Goal: Task Accomplishment & Management: Use online tool/utility

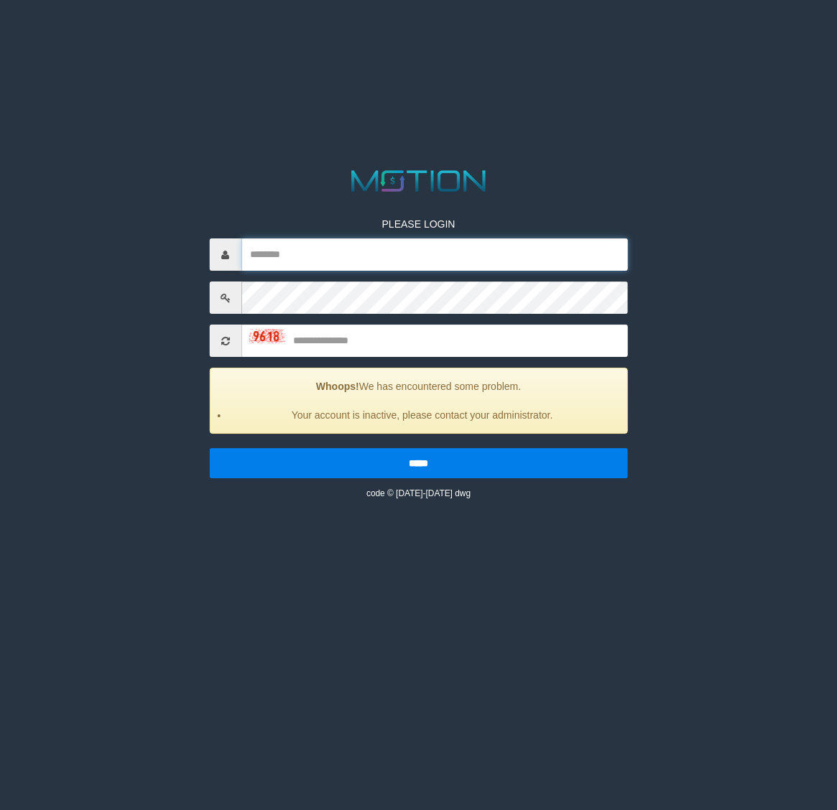
type input "*******"
drag, startPoint x: 352, startPoint y: 104, endPoint x: 346, endPoint y: 130, distance: 26.7
click at [343, 36] on html "PLEASE LOGIN ******* Whoops! We has encountered some problem. Your account is i…" at bounding box center [418, 18] width 837 height 36
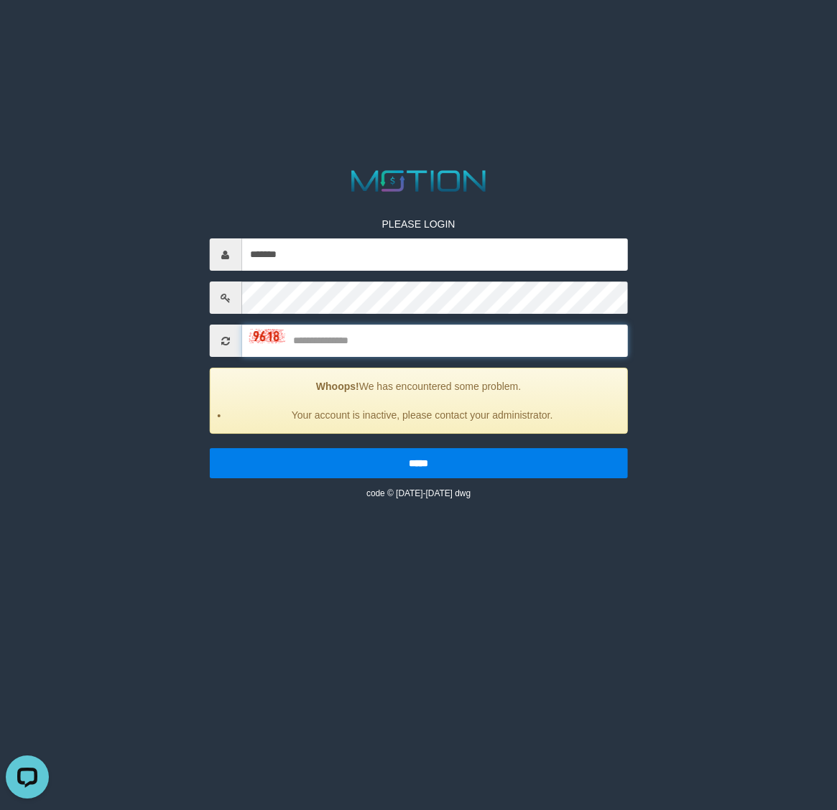
click at [378, 334] on input "text" at bounding box center [434, 341] width 386 height 32
type input "****"
click at [209, 448] on input "*****" at bounding box center [418, 463] width 419 height 30
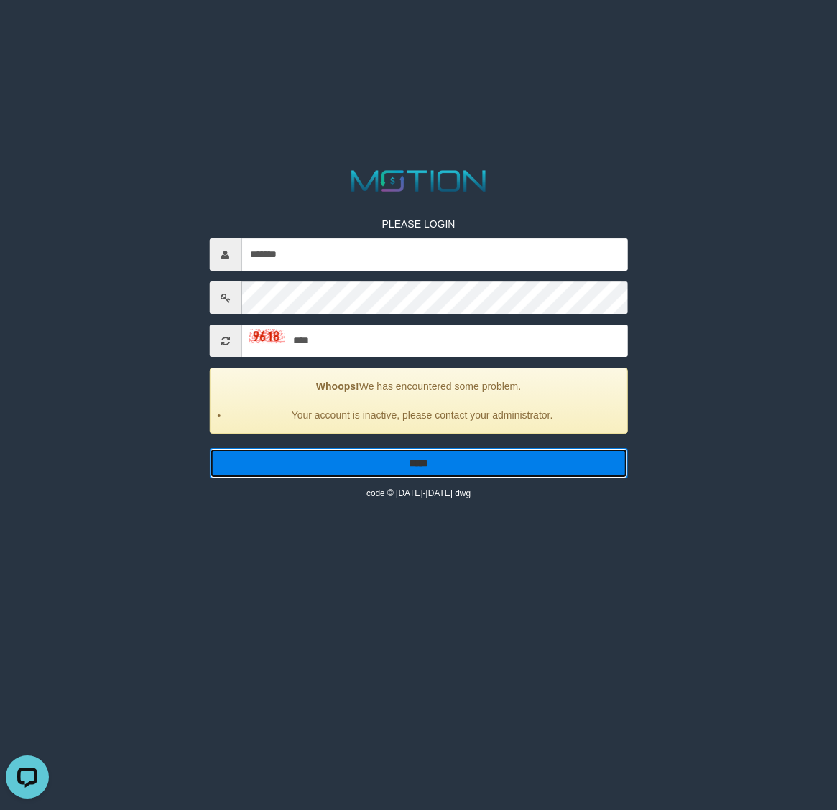
click at [381, 453] on input "*****" at bounding box center [418, 463] width 419 height 30
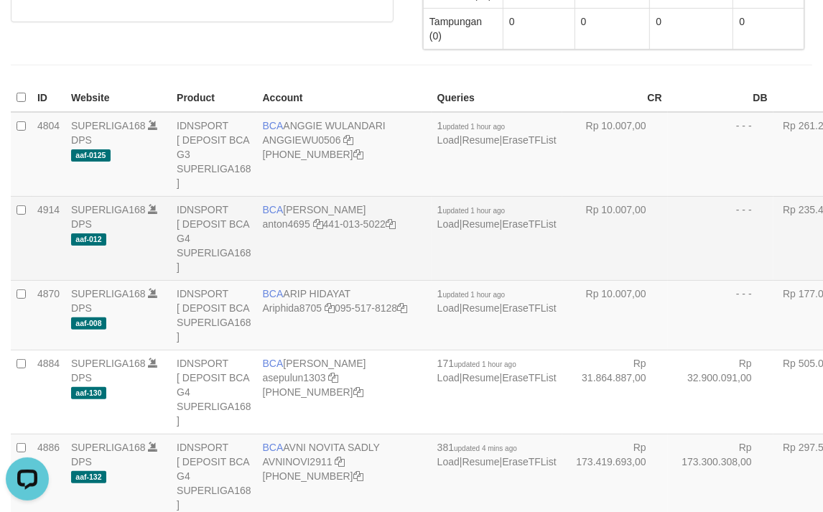
scroll to position [180, 0]
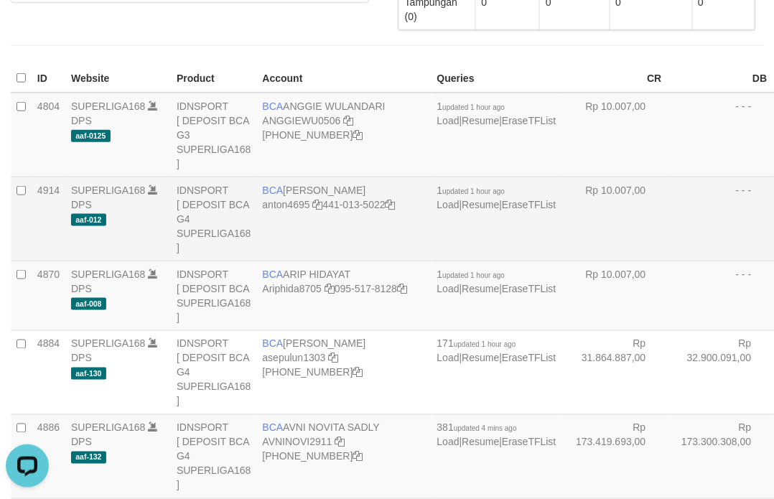
click at [668, 221] on td "- - -" at bounding box center [721, 219] width 106 height 84
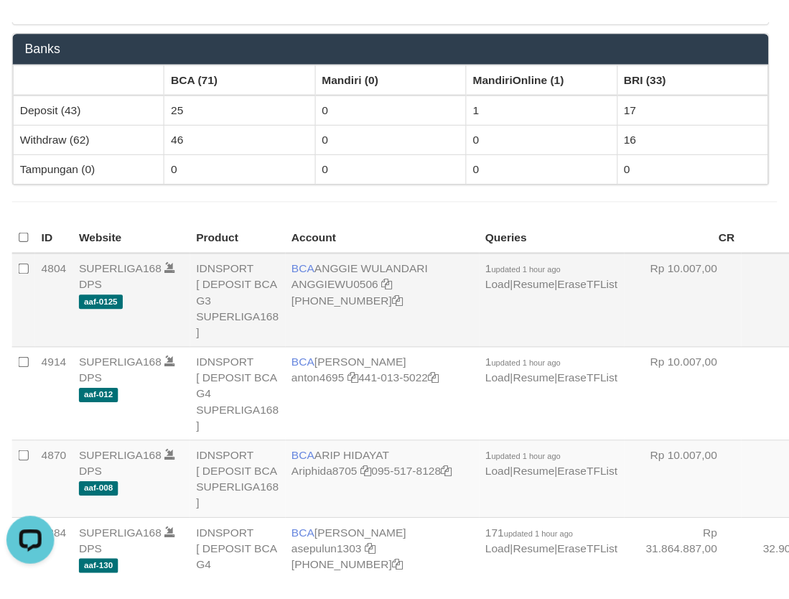
scroll to position [180, 0]
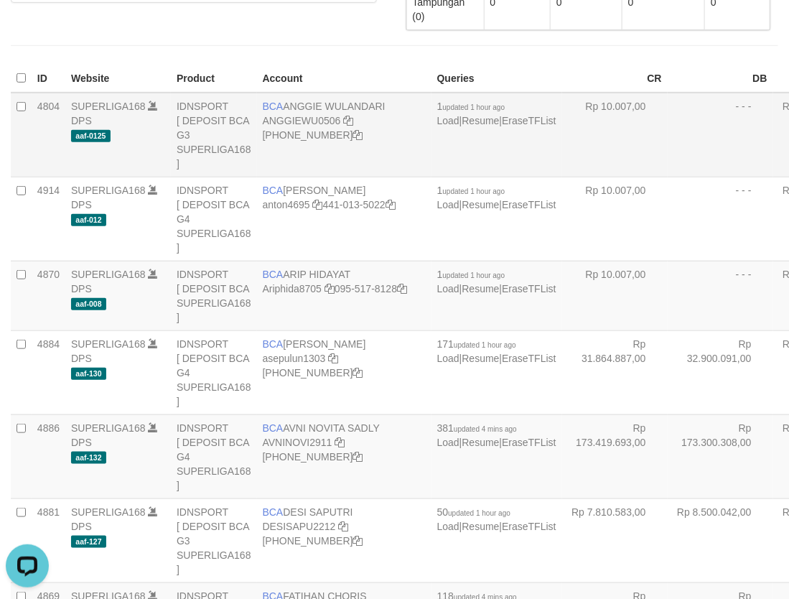
click at [668, 172] on td "- - -" at bounding box center [721, 135] width 106 height 85
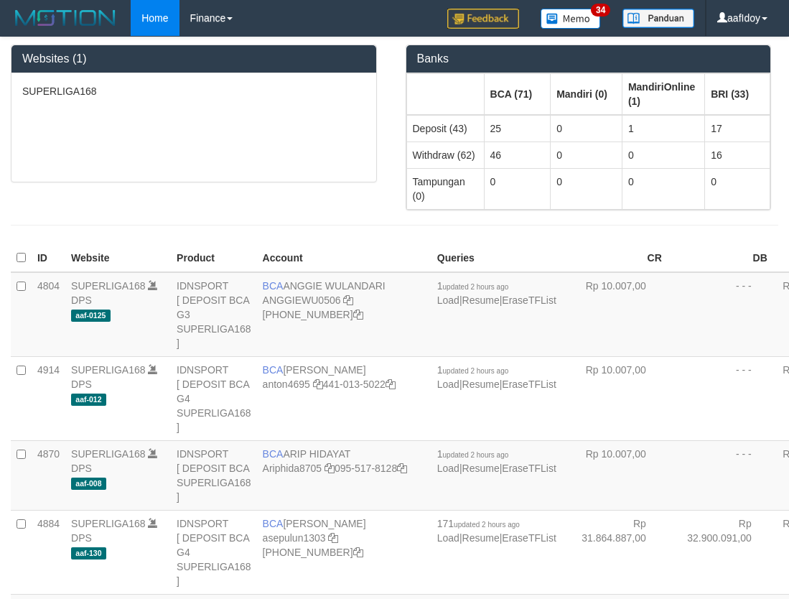
scroll to position [2610, 0]
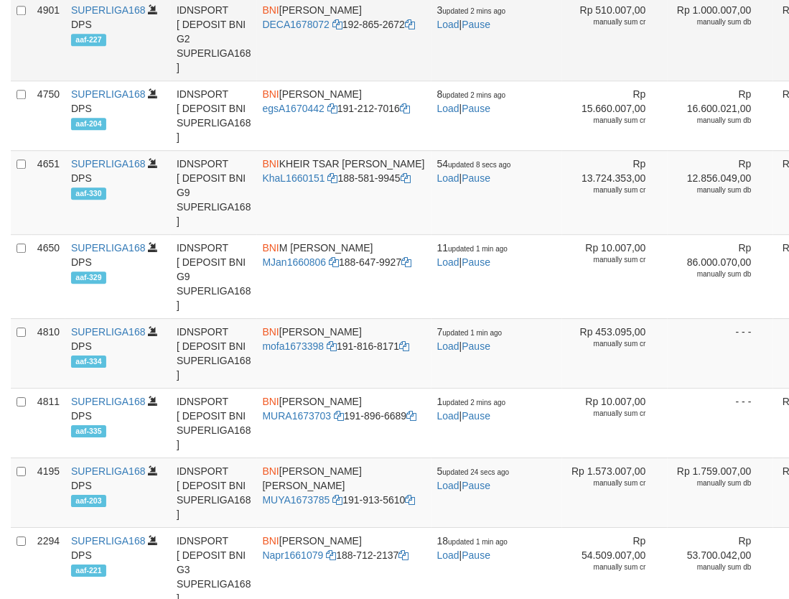
click at [668, 80] on td "Rp 1.000.007,00 manually sum db" at bounding box center [721, 38] width 106 height 84
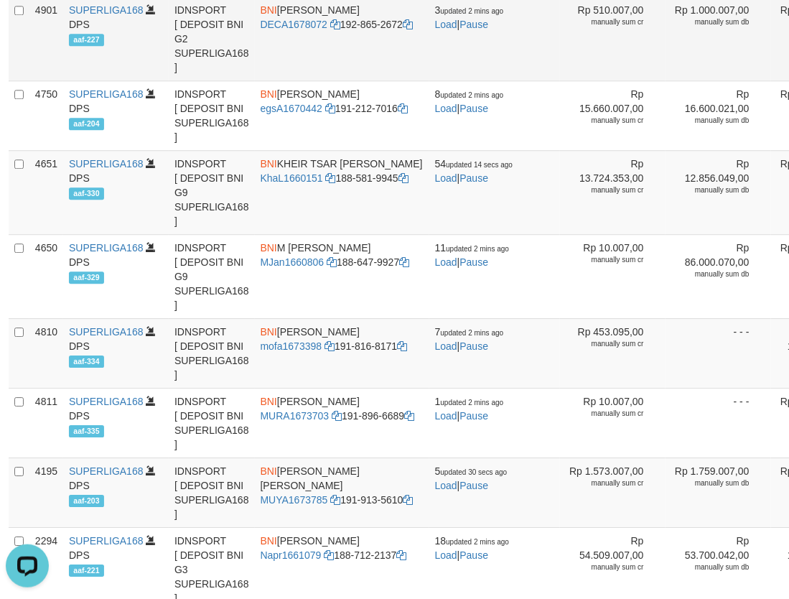
click at [666, 80] on td "Rp 1.000.007,00 manually sum db" at bounding box center [719, 38] width 106 height 84
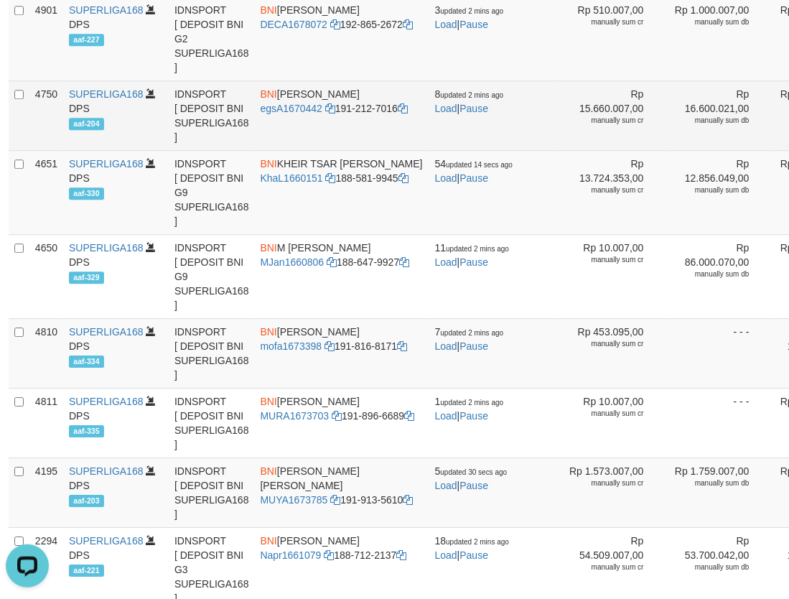
scroll to position [326, 2]
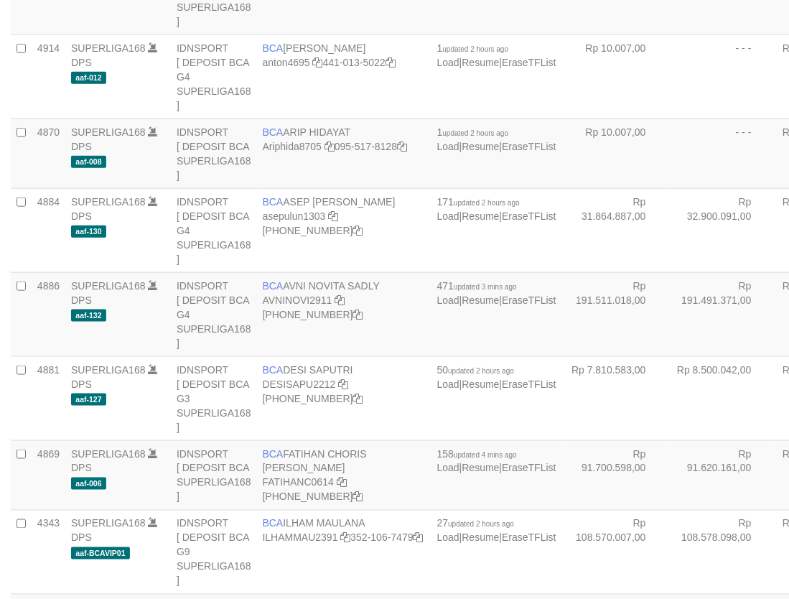
scroll to position [326, 2]
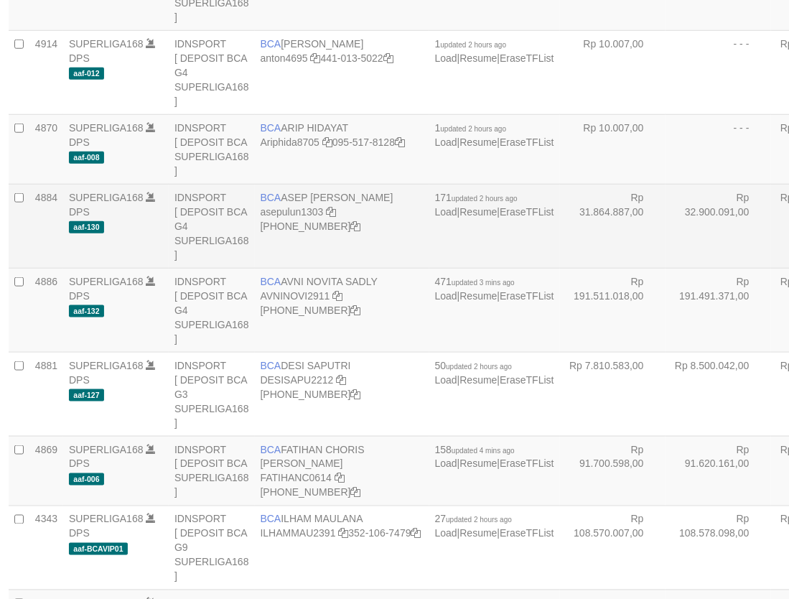
drag, startPoint x: 572, startPoint y: 197, endPoint x: 575, endPoint y: 224, distance: 27.5
click at [666, 184] on td "- - -" at bounding box center [719, 149] width 106 height 70
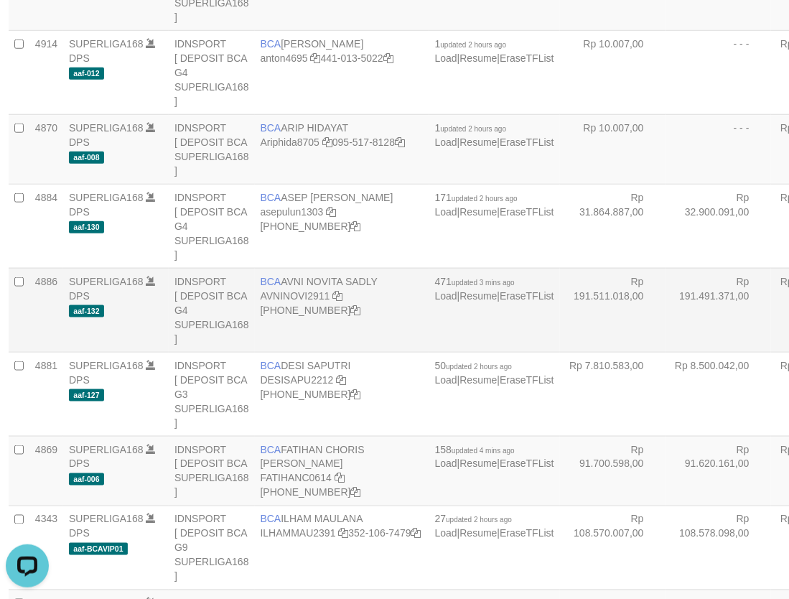
click at [300, 297] on td "BCA AVNI NOVITA SADLY AVNINOVI2911 406-228-0135" at bounding box center [342, 310] width 175 height 84
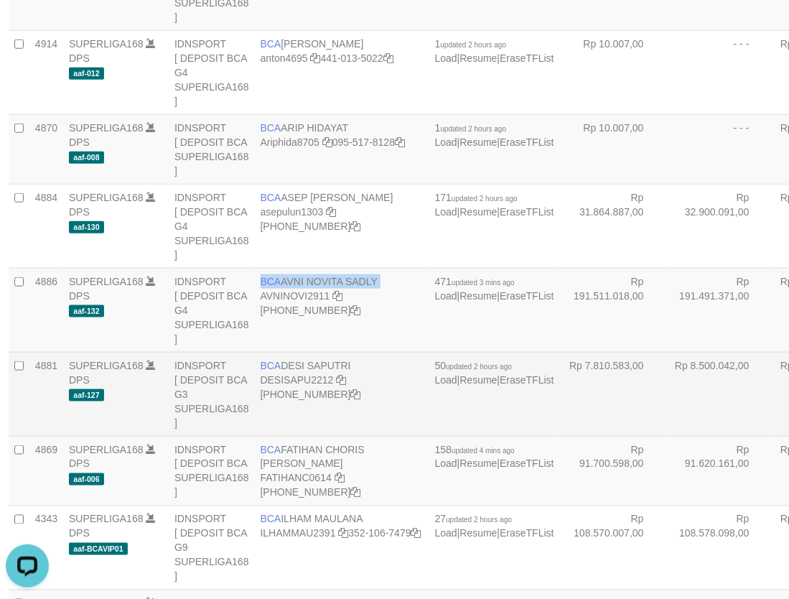
copy td "BCA AVNI NOVITA SADLY"
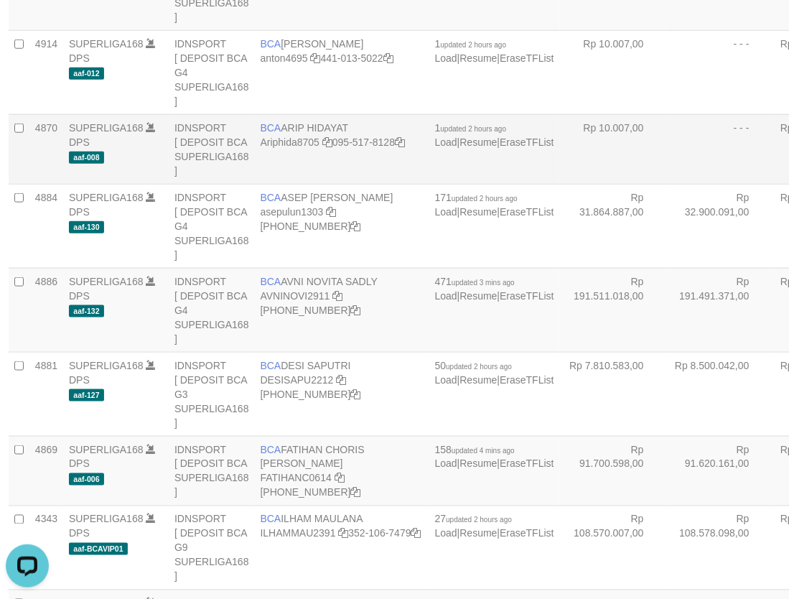
click at [666, 180] on td "- - -" at bounding box center [719, 149] width 106 height 70
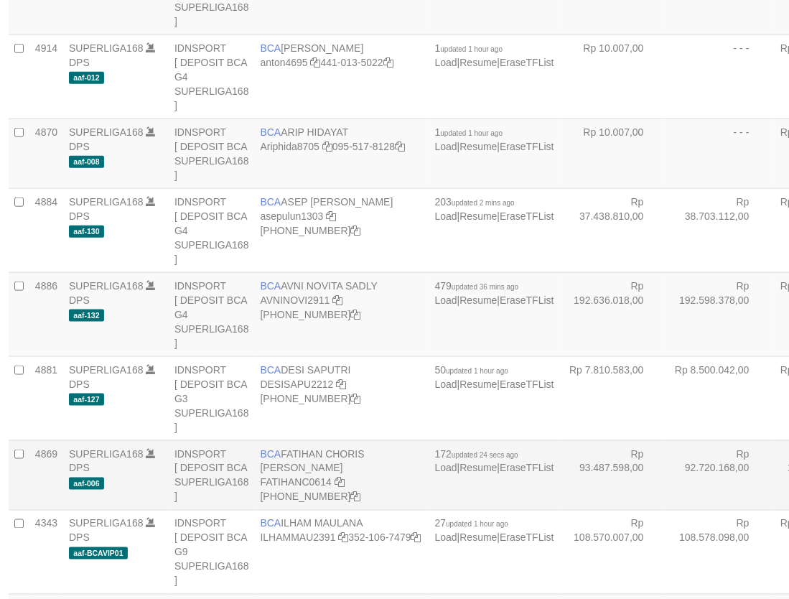
scroll to position [326, 2]
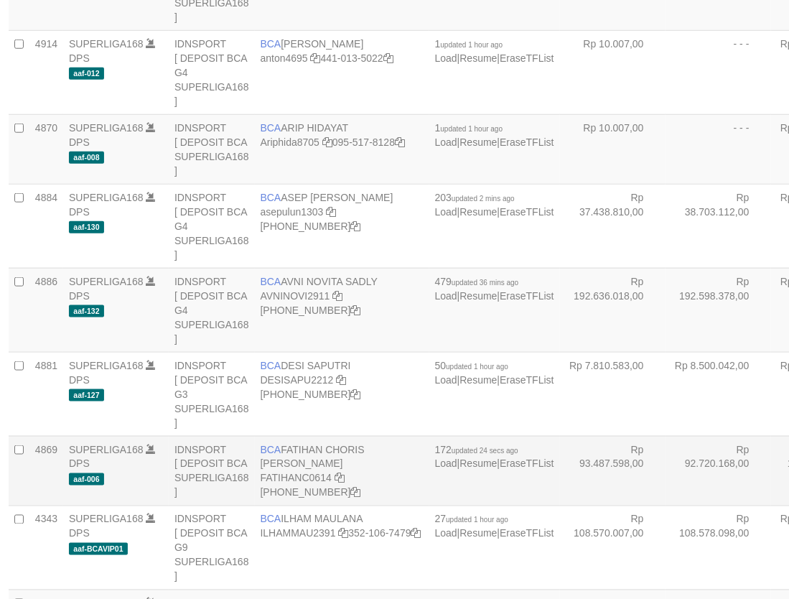
click at [317, 466] on td "BCA FATIHAN CHORIS FABIAN BOBAN FATIHANC0614 406-228-1727" at bounding box center [342, 471] width 175 height 70
click at [315, 466] on td "BCA FATIHAN CHORIS FABIAN BOBAN FATIHANC0614 406-228-1727" at bounding box center [342, 471] width 175 height 70
copy td "BCA FATIHAN CHORIS FABIAN BOBAN"
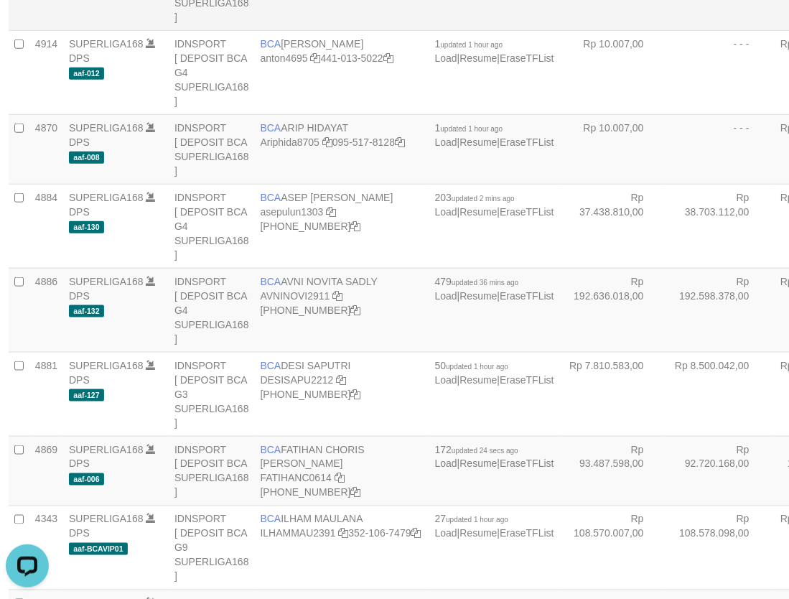
scroll to position [832, 2]
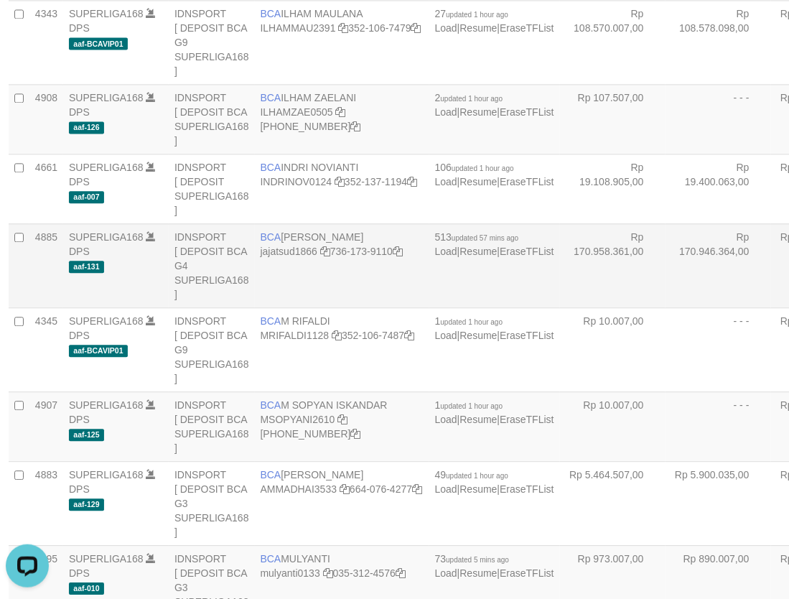
click at [356, 295] on td "BCA JAJAT SUDRAJAT jajatsud1866 736-173-9110" at bounding box center [342, 265] width 175 height 84
copy td "BCA JAJAT SUDRAJAT"
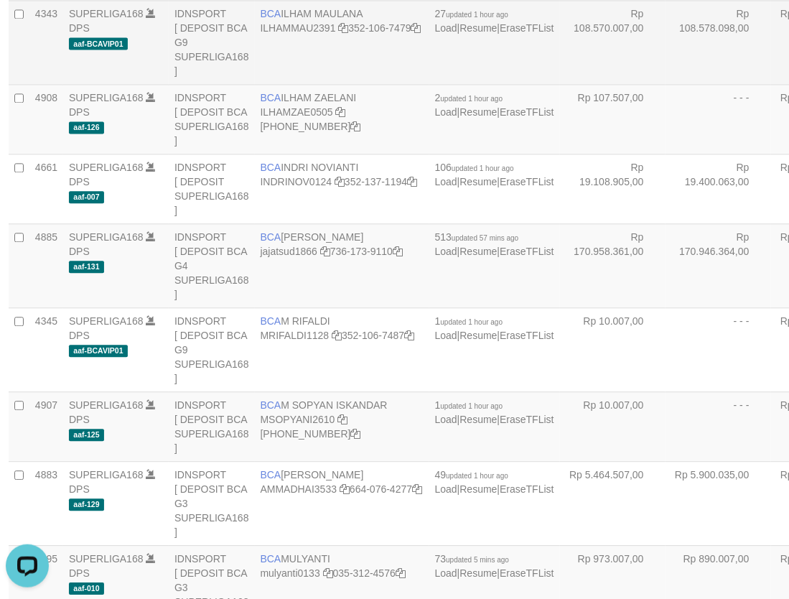
scroll to position [2011, 2]
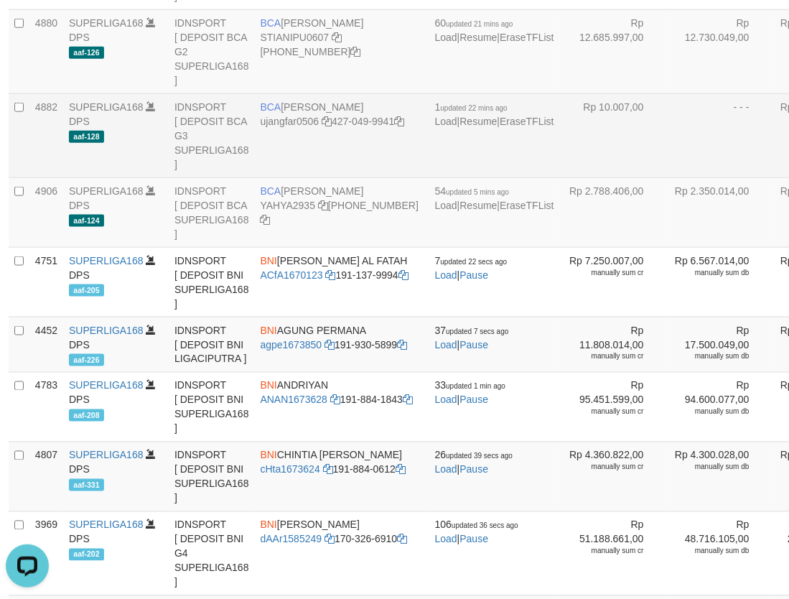
click at [666, 177] on td "- - -" at bounding box center [719, 135] width 106 height 84
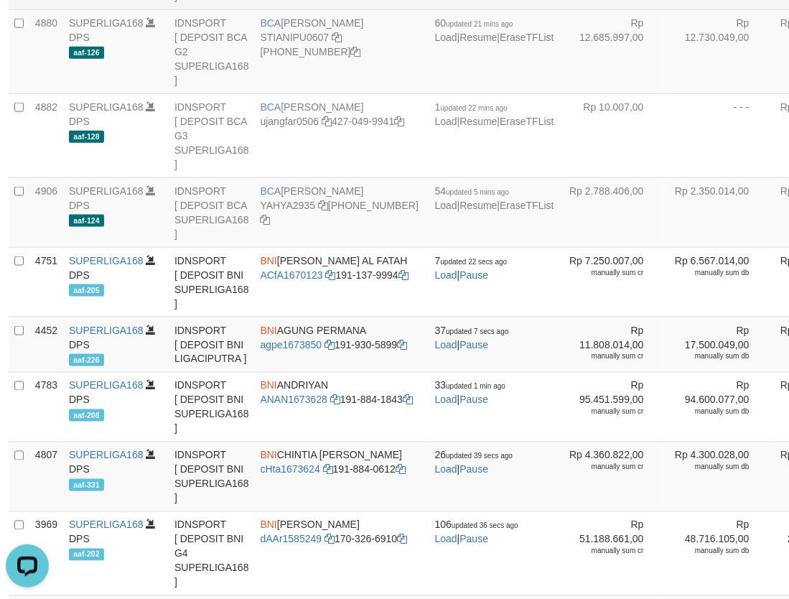
scroll to position [2615, 2]
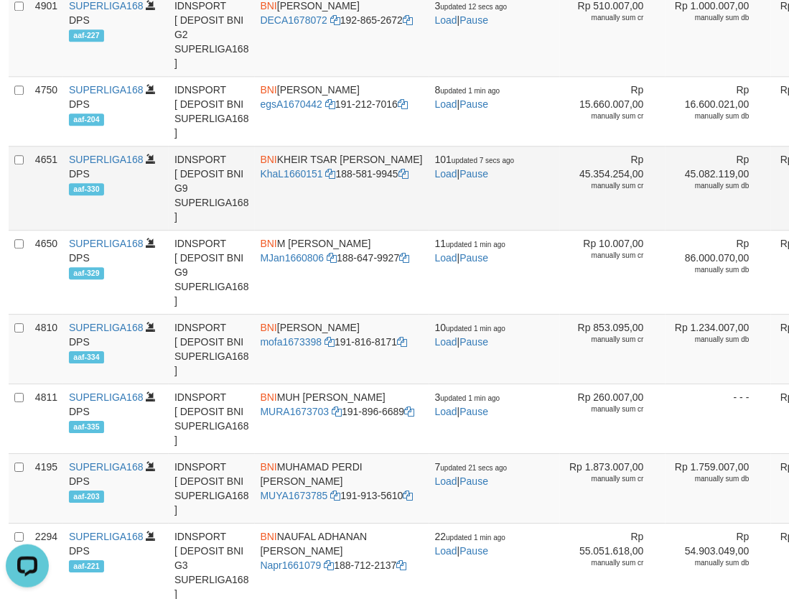
click at [280, 230] on td "BNI KHEIR TSAR MUHAMMAD ALI KhaL1660151 188-581-9945" at bounding box center [342, 188] width 175 height 84
copy td "BNI KHEIR TSAR MUHAMMAD ALI"
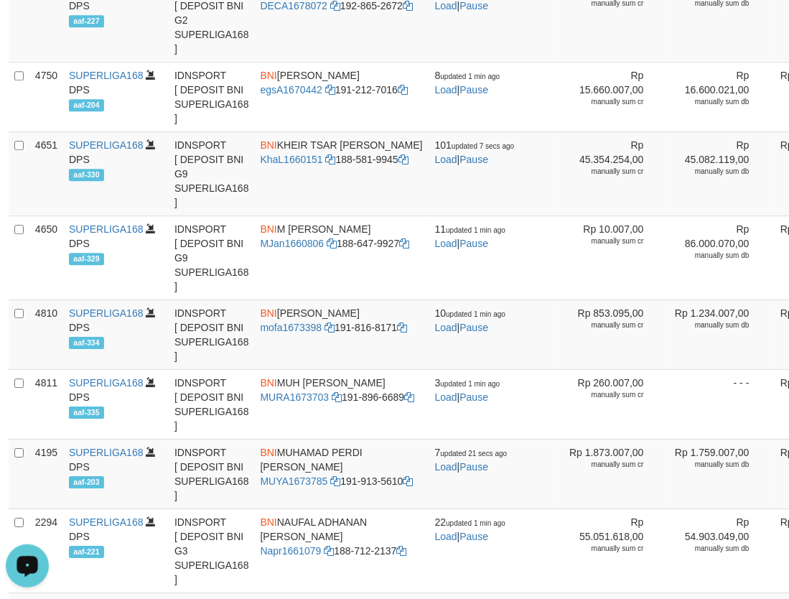
scroll to position [3898, 2]
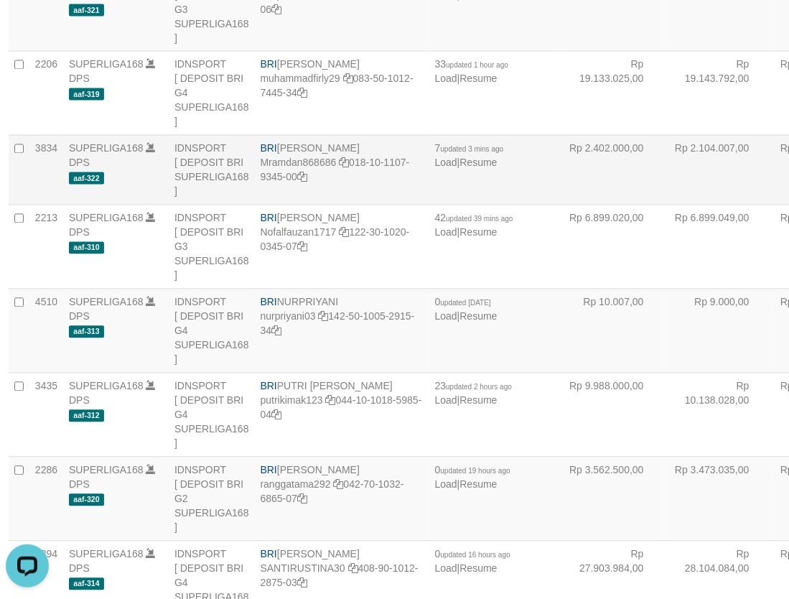
click at [282, 205] on td "BRI MUHAMMAD RAMDANI Mramdan868686 018-10-1107-9345-00" at bounding box center [342, 170] width 175 height 70
copy td "BRI MUHAMMAD RAMDANI"
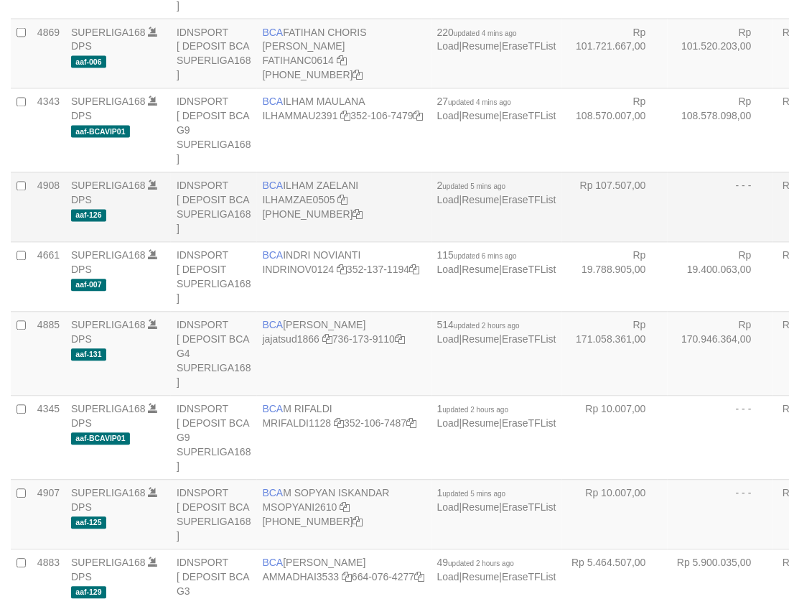
scroll to position [748, 2]
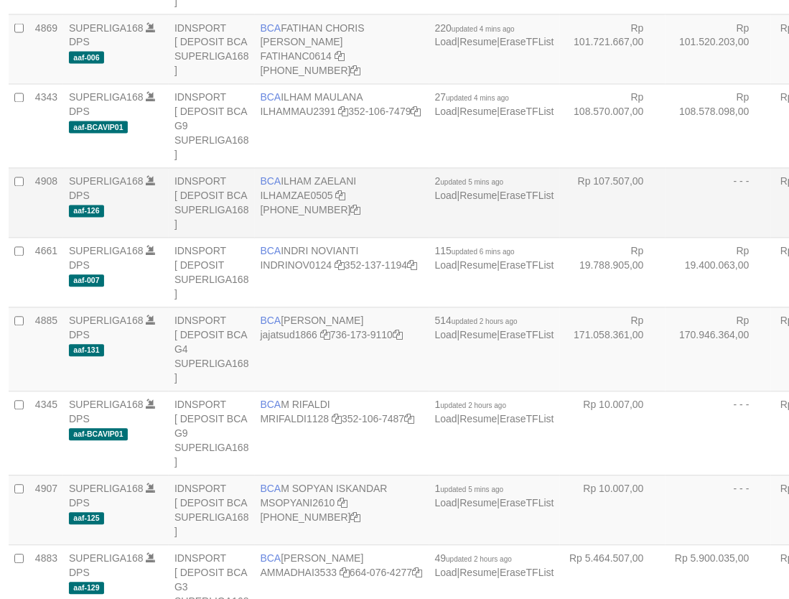
click at [666, 235] on td "- - -" at bounding box center [719, 203] width 106 height 70
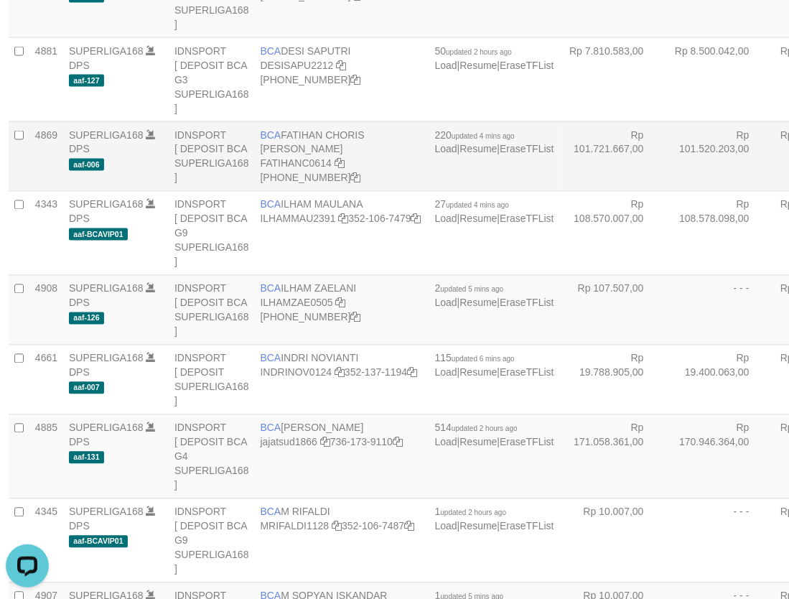
scroll to position [556, 2]
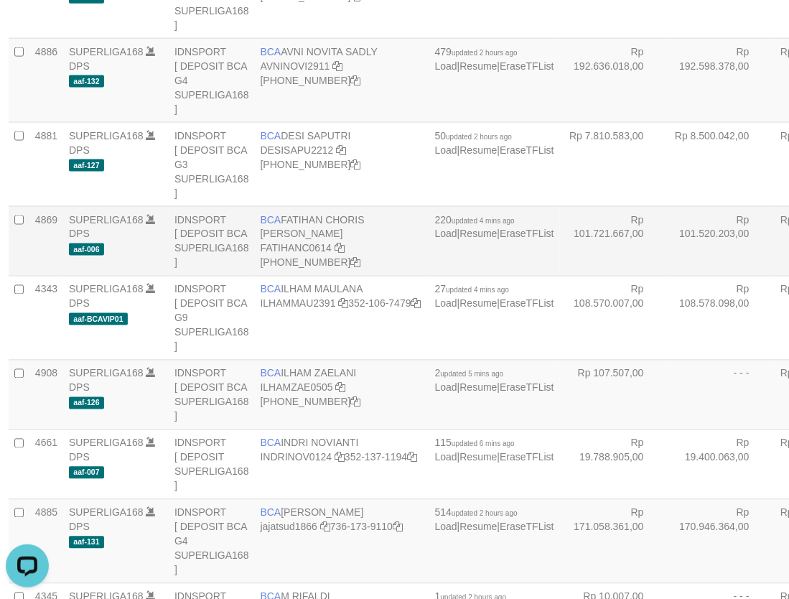
click at [666, 276] on td "Rp 101.520.203,00" at bounding box center [719, 241] width 106 height 70
click at [666, 227] on td "Rp 101.520.203,00" at bounding box center [719, 241] width 106 height 70
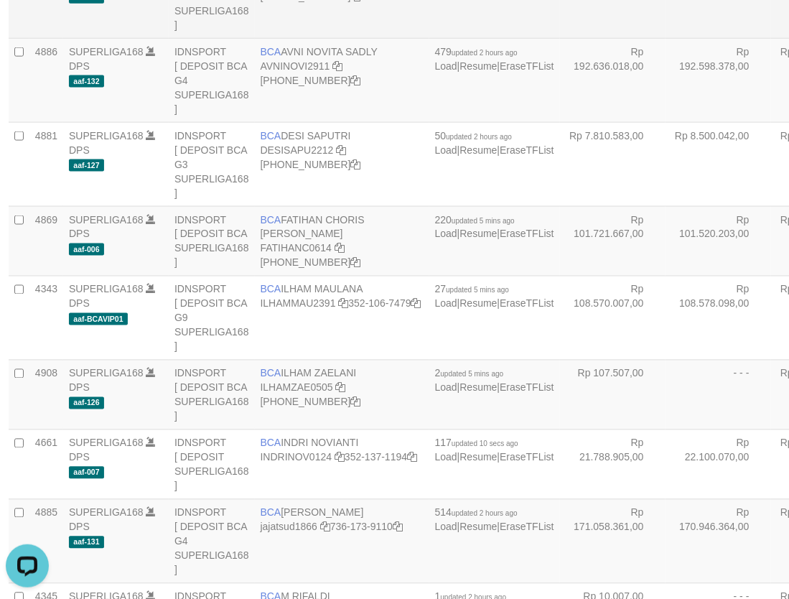
scroll to position [1759, 2]
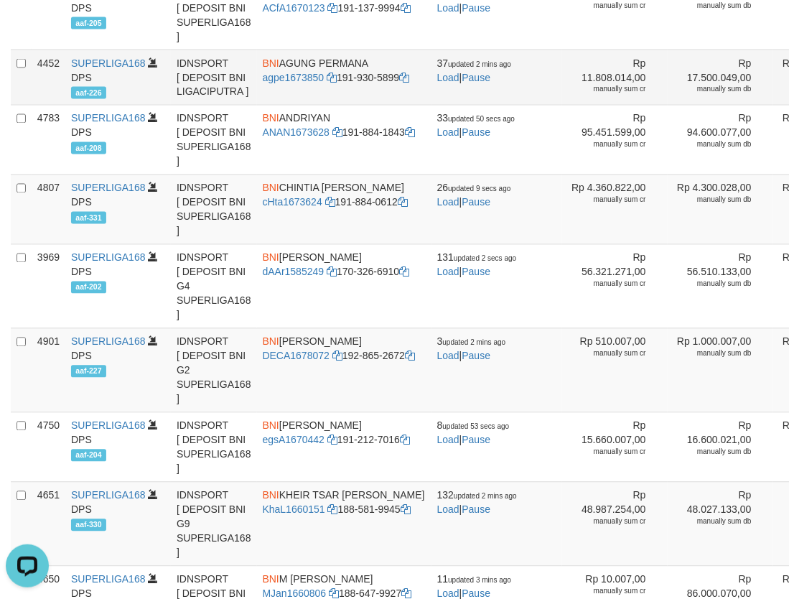
click at [668, 105] on td "Rp 17.500.049,00 manually sum db" at bounding box center [721, 77] width 106 height 55
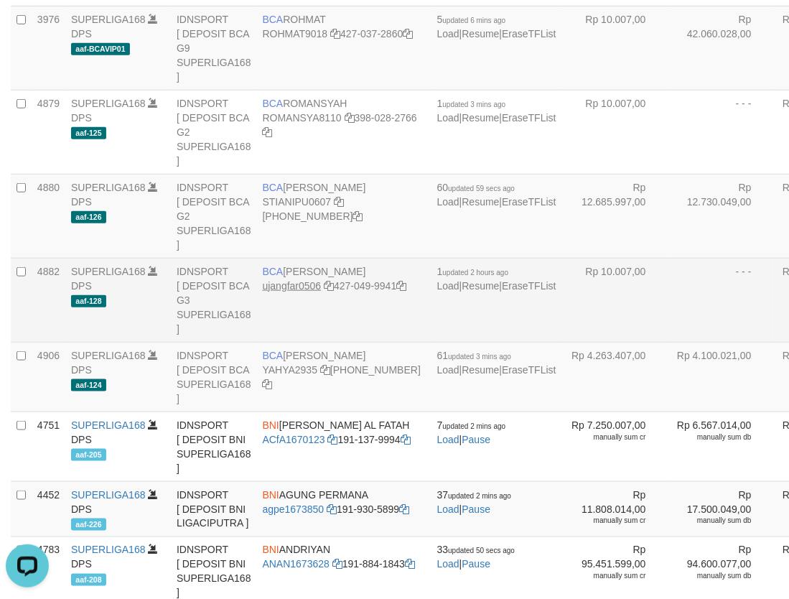
scroll to position [1847, 0]
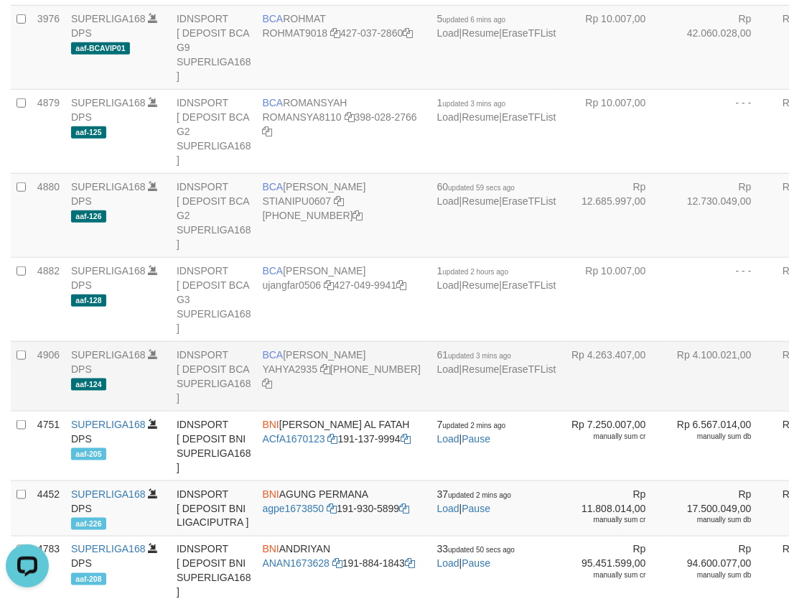
click at [274, 411] on td "BCA YAHYA YAHYA2935 406-230-1272" at bounding box center [344, 376] width 175 height 70
click at [272, 411] on td "BCA YAHYA YAHYA2935 406-230-1272" at bounding box center [344, 376] width 175 height 70
copy td "BCA YAHYA"
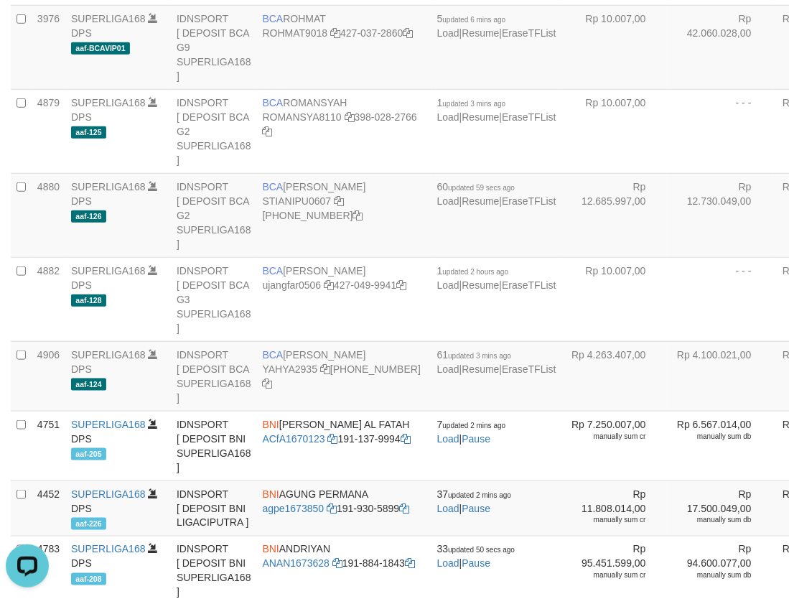
scroll to position [494, 0]
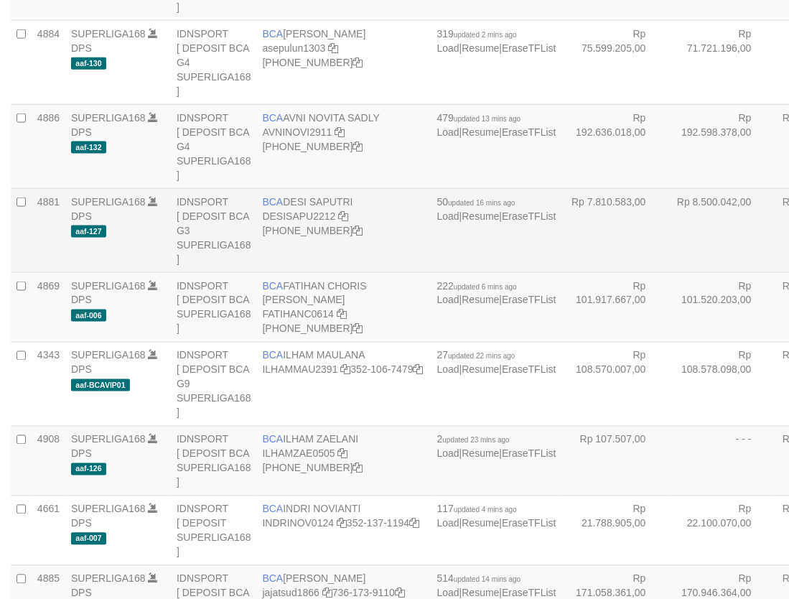
drag, startPoint x: 623, startPoint y: 236, endPoint x: 615, endPoint y: 244, distance: 11.7
click at [668, 236] on td "Rp 8.500.042,00" at bounding box center [721, 230] width 106 height 84
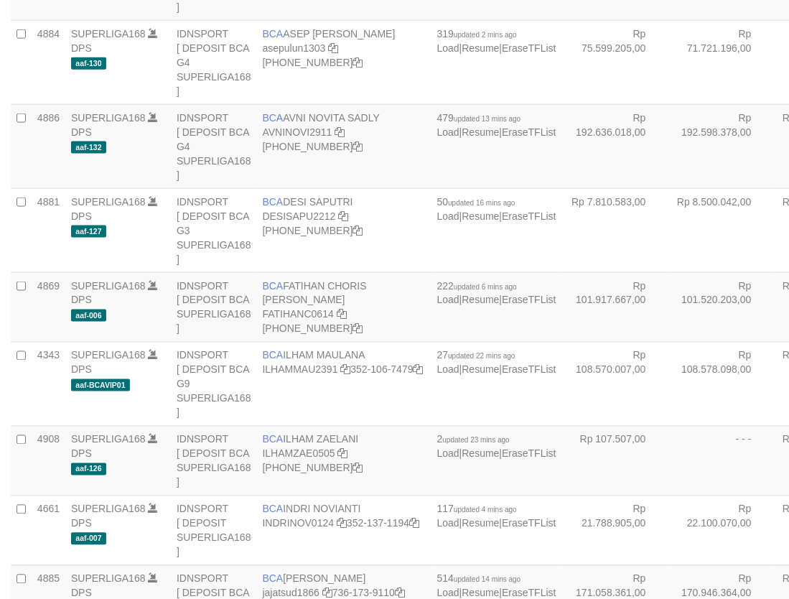
click at [668, 251] on td "Rp 8.500.042,00" at bounding box center [721, 230] width 106 height 84
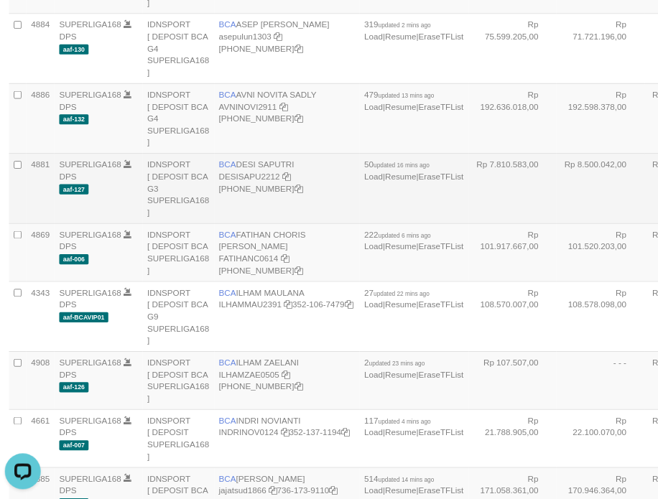
scroll to position [493, 0]
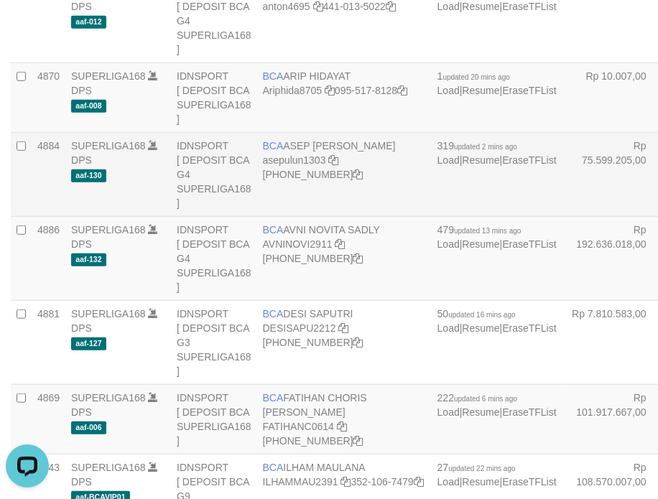
click at [562, 214] on td "Rp 75.599.205,00" at bounding box center [615, 175] width 106 height 84
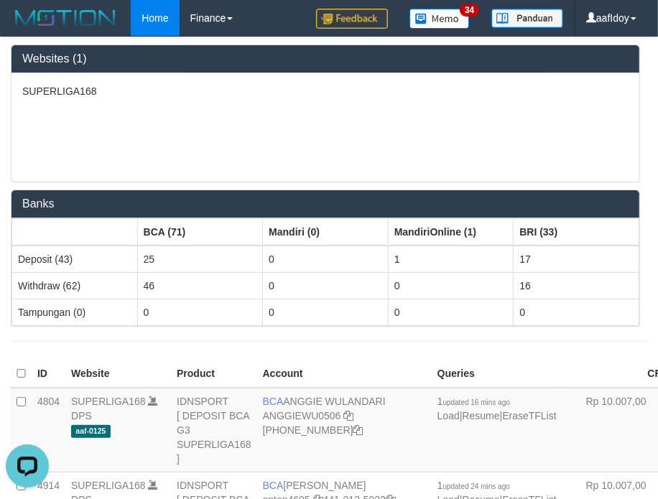
scroll to position [911, 0]
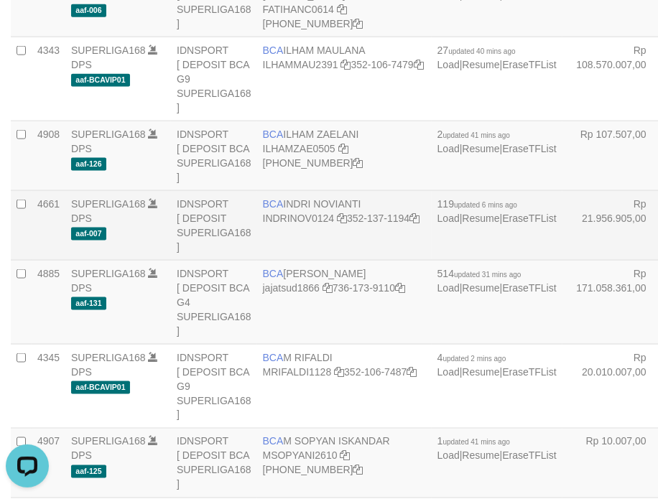
click at [291, 249] on td "BCA INDRI NOVIANTI INDRINOV0124 352-137-1194" at bounding box center [344, 226] width 175 height 70
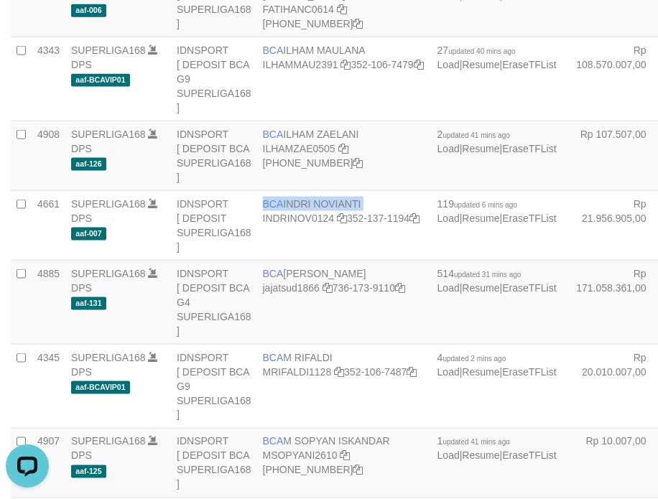
copy td "BCA INDRI NOVIANTI"
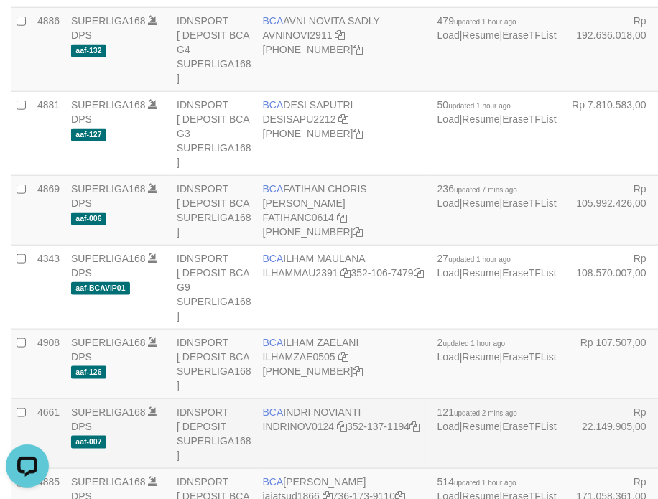
scroll to position [723, 0]
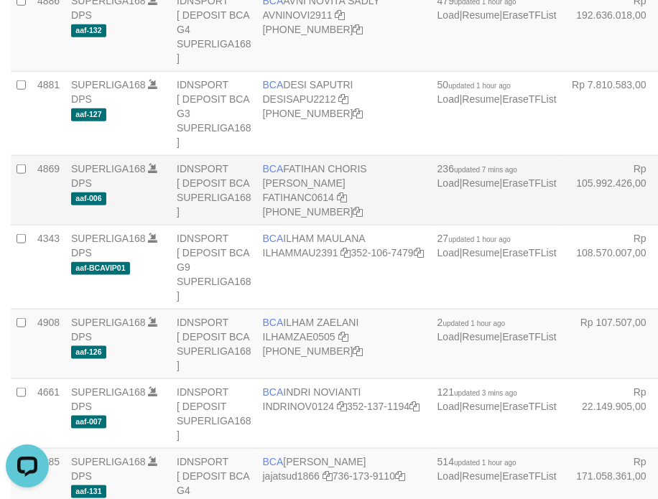
click at [562, 226] on td "Rp 105.992.426,00" at bounding box center [615, 191] width 106 height 70
click at [284, 175] on td "BCA FATIHAN CHORIS FABIAN BOBAN FATIHANC0614 406-228-1727" at bounding box center [344, 191] width 175 height 70
click at [282, 176] on td "BCA FATIHAN CHORIS FABIAN BOBAN FATIHANC0614 406-228-1727" at bounding box center [344, 191] width 175 height 70
click at [299, 180] on td "BCA FATIHAN CHORIS FABIAN BOBAN FATIHANC0614 406-228-1727" at bounding box center [344, 191] width 175 height 70
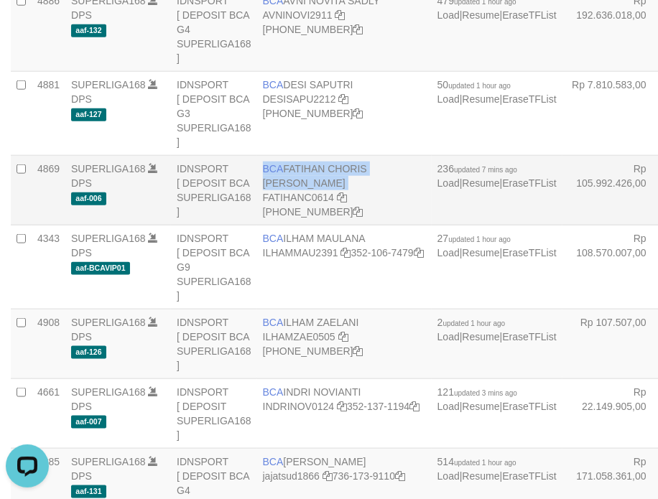
click at [299, 180] on td "BCA FATIHAN CHORIS [PERSON_NAME] FATIHANC0614 [PHONE_NUMBER]" at bounding box center [344, 191] width 175 height 70
copy td "BCA FATIHAN CHORIS [PERSON_NAME]"
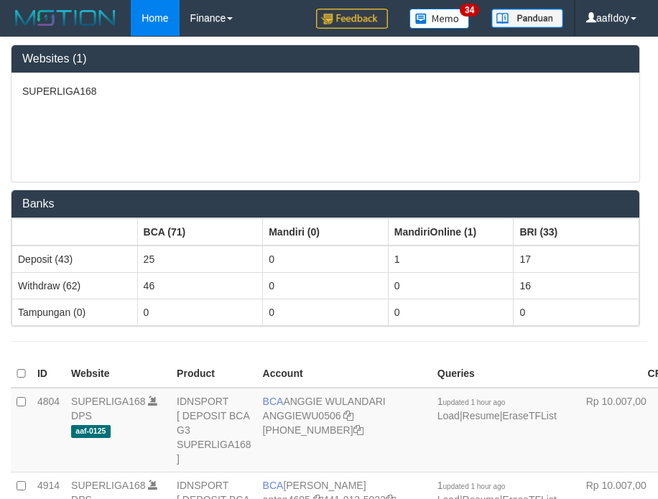
scroll to position [1750, 0]
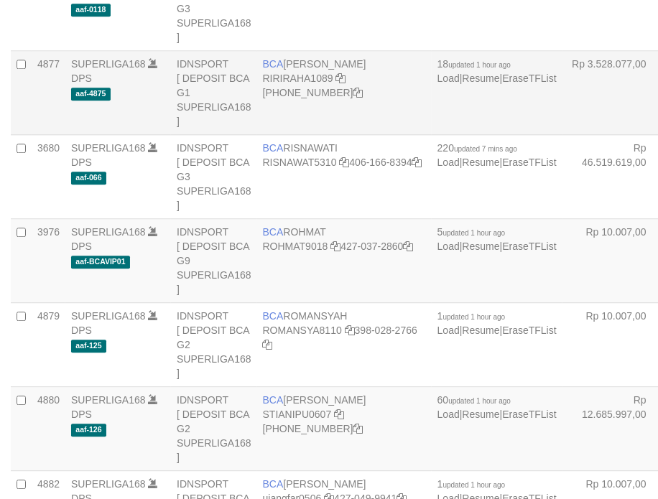
click at [562, 135] on td "Rp 3.528.077,00" at bounding box center [615, 93] width 106 height 84
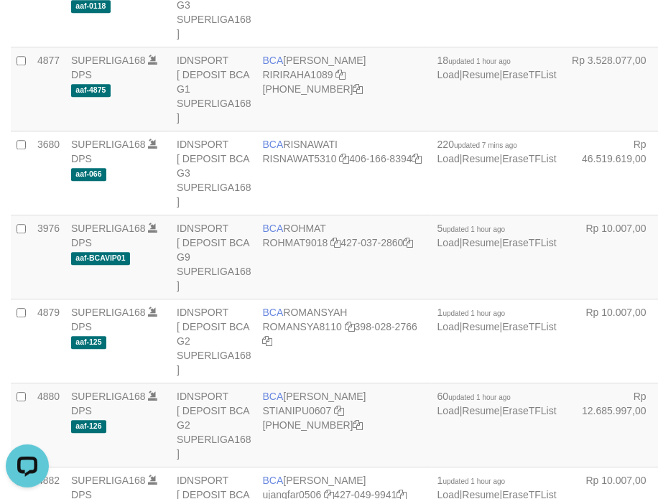
scroll to position [0, 0]
click at [562, 131] on td "Rp 3.528.077,00" at bounding box center [615, 89] width 106 height 84
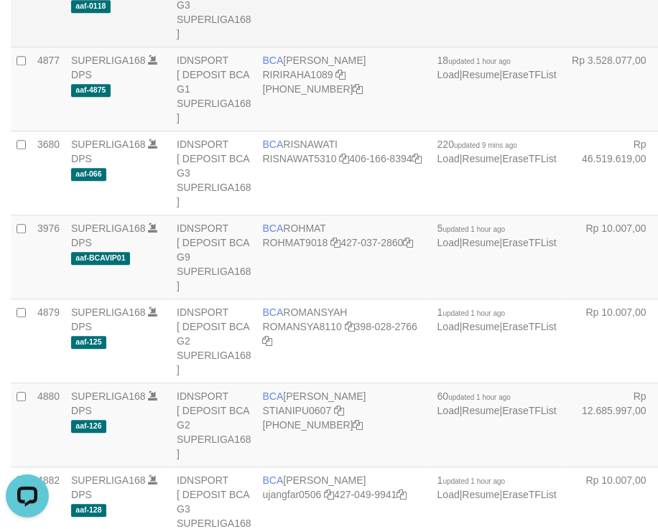
click at [438, 47] on td "1 updated 1 hour ago Load | Resume | EraseTFList" at bounding box center [497, 5] width 131 height 84
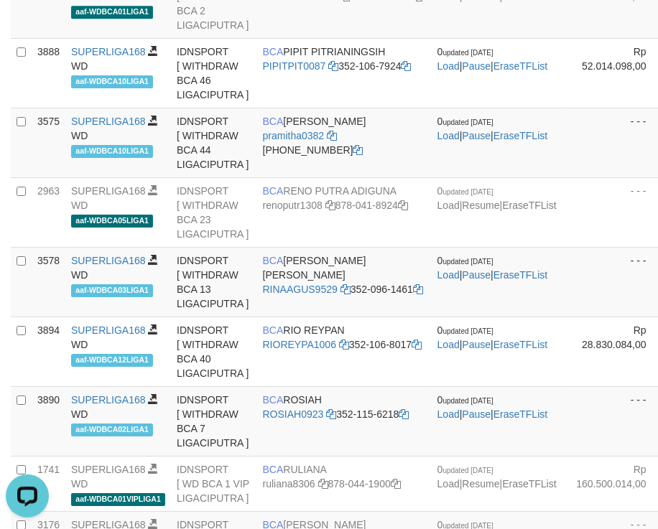
scroll to position [1485, 0]
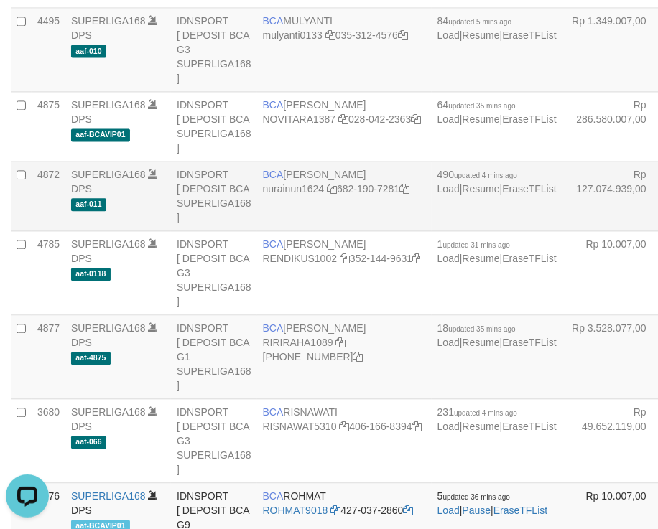
click at [562, 92] on td "Rp 1.349.007,00" at bounding box center [615, 50] width 106 height 84
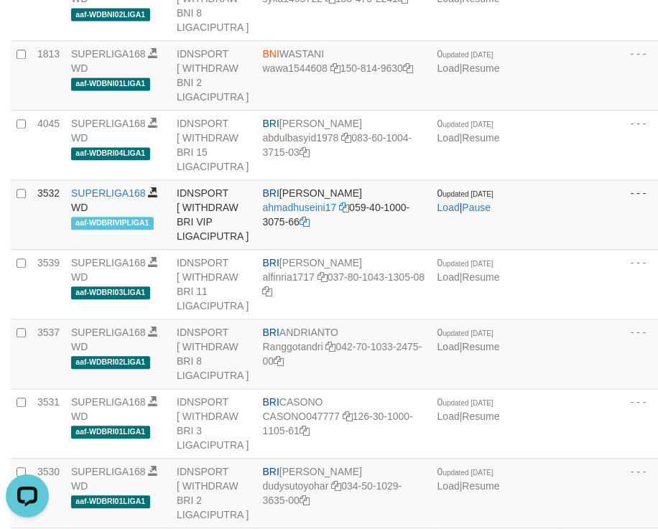
scroll to position [644, 0]
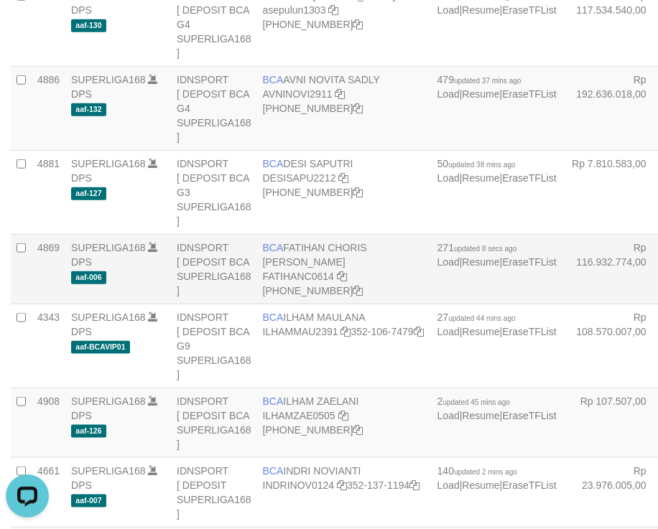
click at [562, 250] on td "Rp 116.932.774,00" at bounding box center [615, 270] width 106 height 70
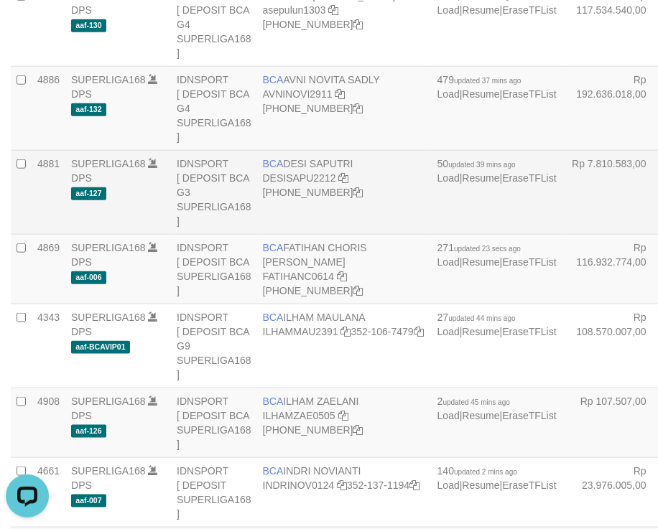
drag, startPoint x: 522, startPoint y: 206, endPoint x: 519, endPoint y: 226, distance: 20.3
click at [562, 206] on td "Rp 7.810.583,00" at bounding box center [615, 193] width 106 height 84
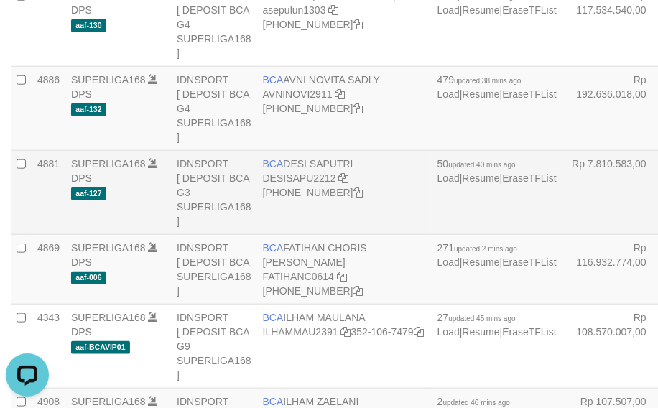
click at [562, 206] on td "Rp 7.810.583,00" at bounding box center [615, 193] width 106 height 84
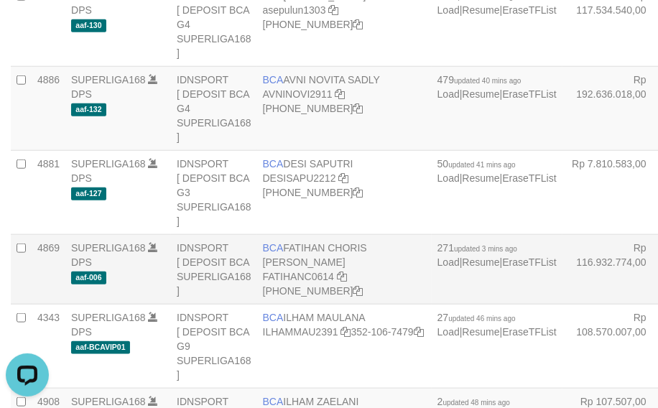
click at [292, 257] on td "BCA FATIHAN CHORIS [PERSON_NAME] FATIHANC0614 [PHONE_NUMBER]" at bounding box center [344, 270] width 175 height 70
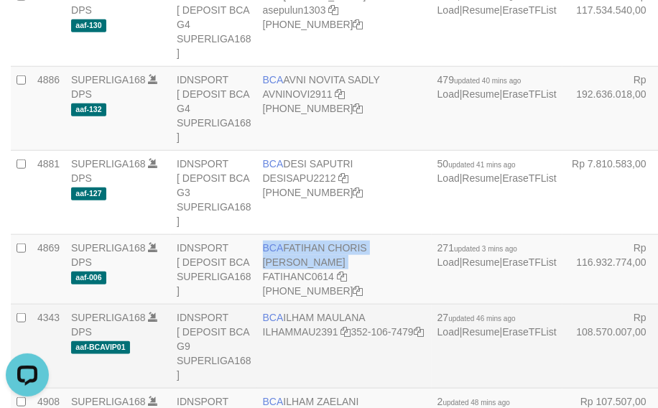
copy td "BCA FATIHAN CHORIS FABIAN BOBAN"
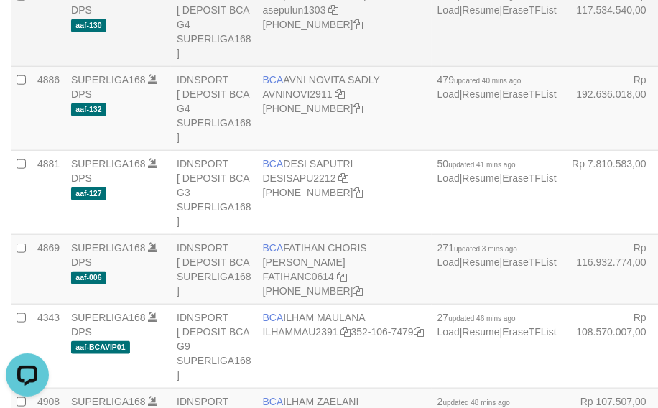
scroll to position [1798, 0]
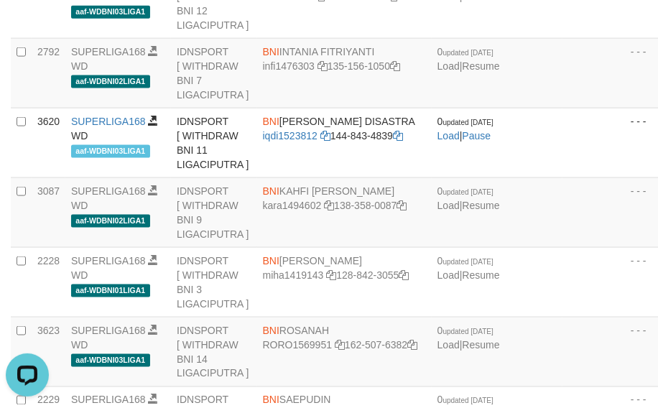
scroll to position [282, 0]
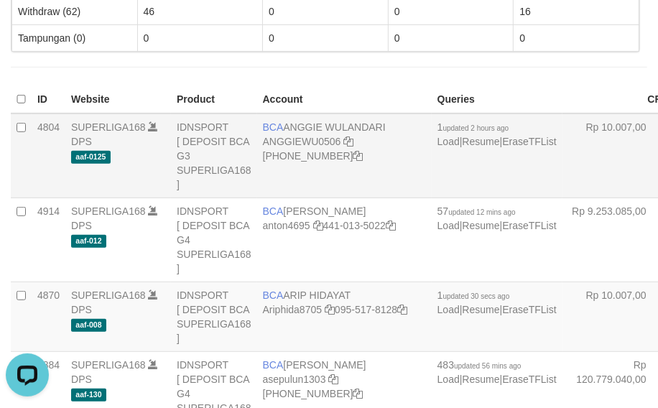
click at [562, 184] on td "Rp 10.007,00" at bounding box center [615, 155] width 106 height 85
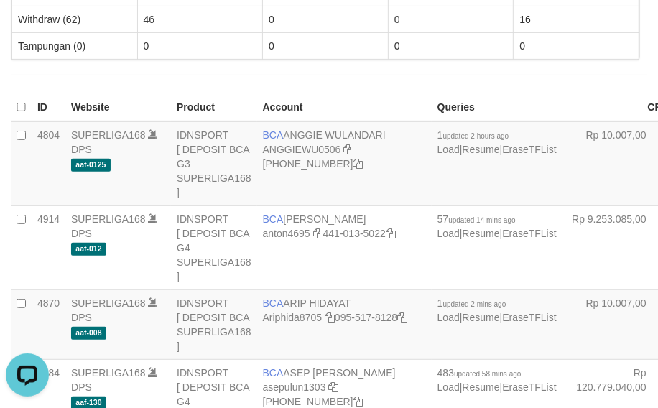
scroll to position [704, 0]
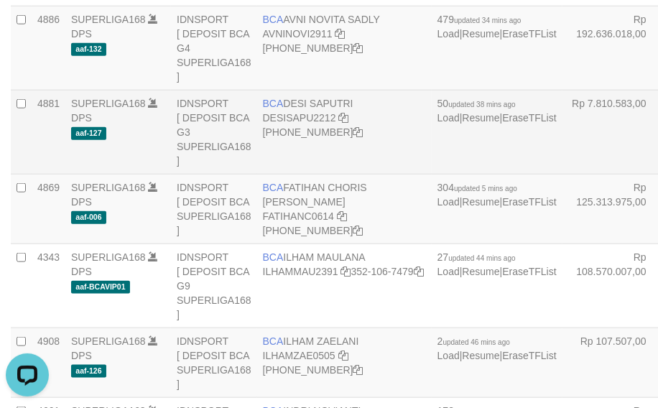
click at [562, 169] on td "Rp 7.810.583,00" at bounding box center [615, 133] width 106 height 84
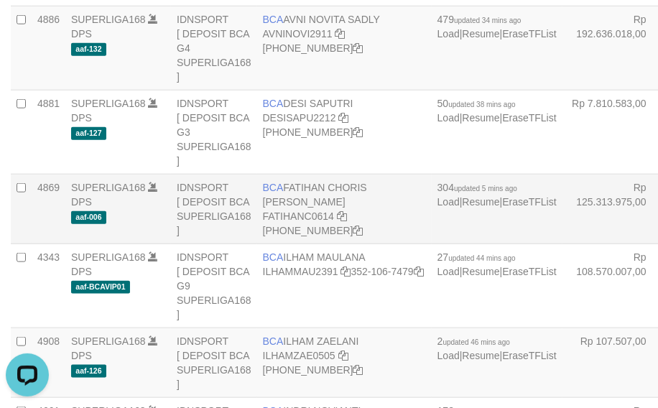
click at [284, 200] on td "BCA FATIHAN CHORIS [PERSON_NAME] FATIHANC0614 [PHONE_NUMBER]" at bounding box center [344, 210] width 175 height 70
copy td "BCA FATIHAN CHORIS [PERSON_NAME]"
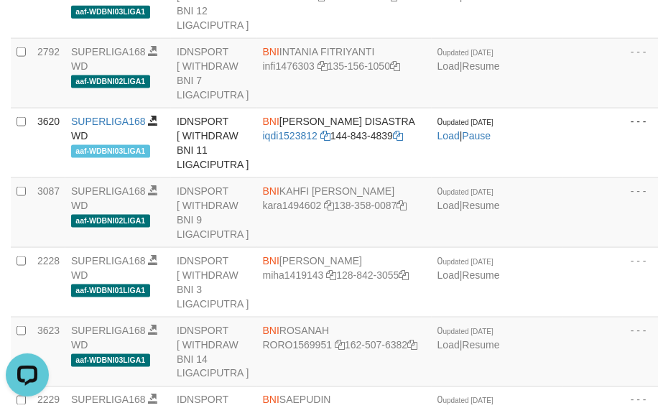
scroll to position [282, 0]
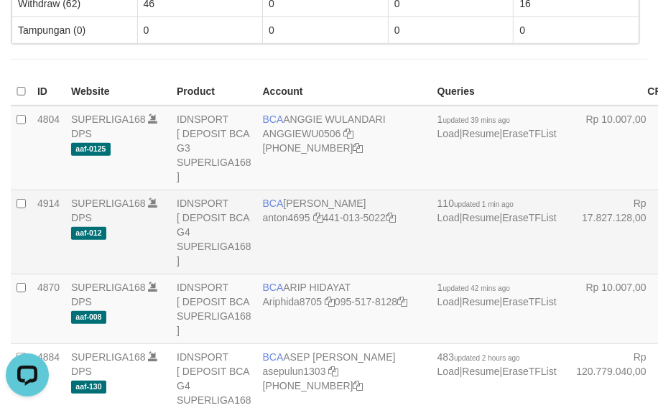
click at [282, 203] on span "BCA" at bounding box center [273, 203] width 21 height 11
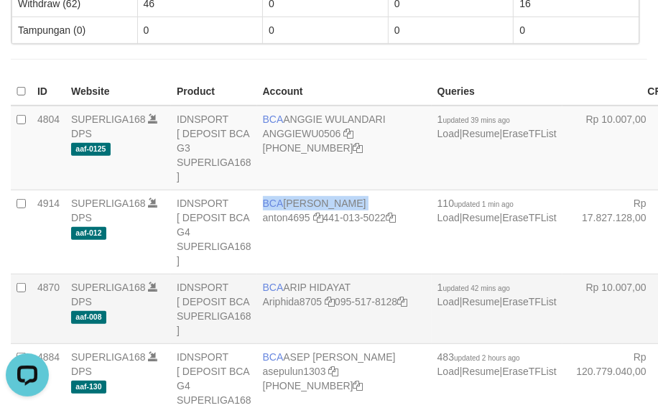
copy td "BCA ANTON"
